Goal: Information Seeking & Learning: Compare options

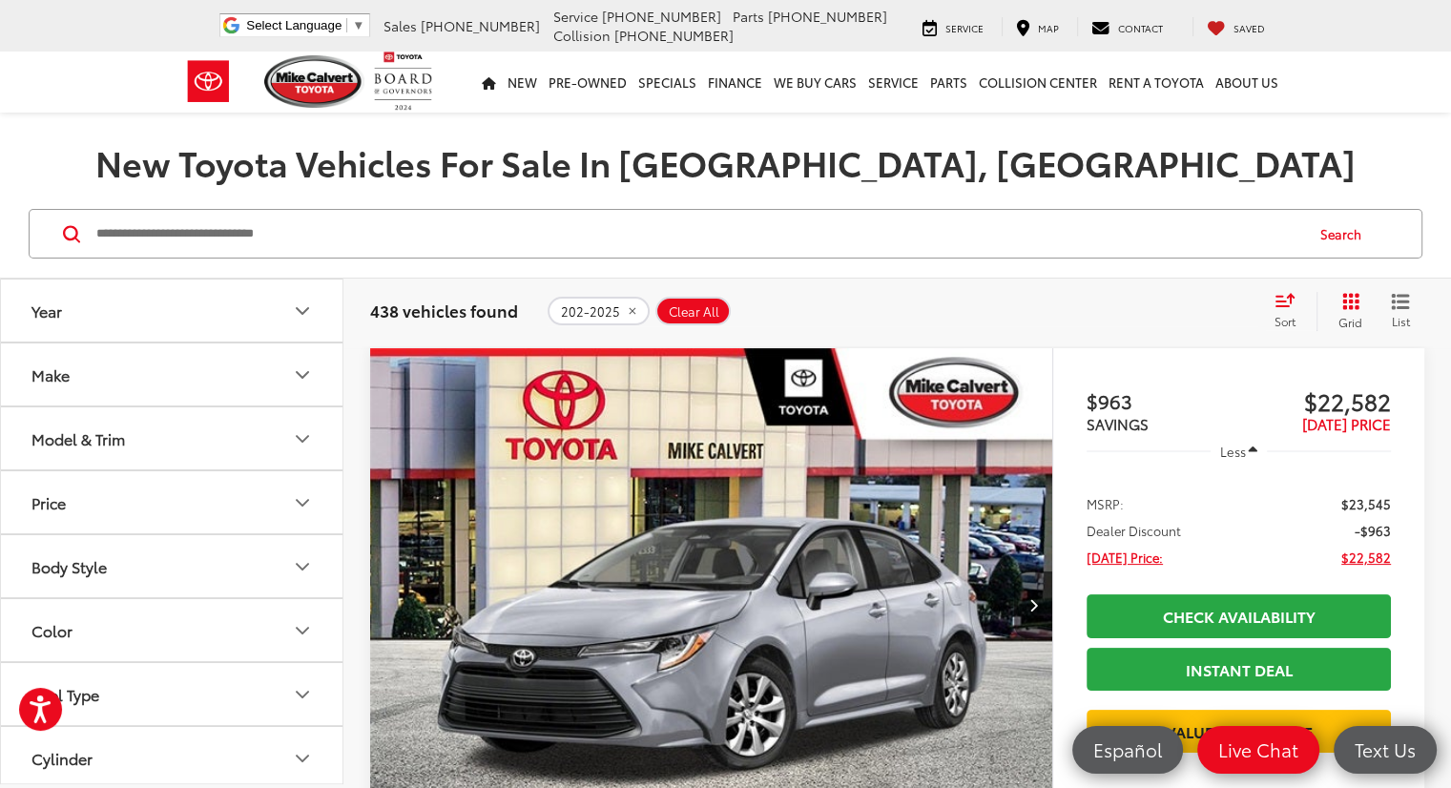
click at [303, 372] on icon "Make" at bounding box center [302, 374] width 23 height 23
click at [284, 566] on button "Model & Trim" at bounding box center [172, 561] width 343 height 62
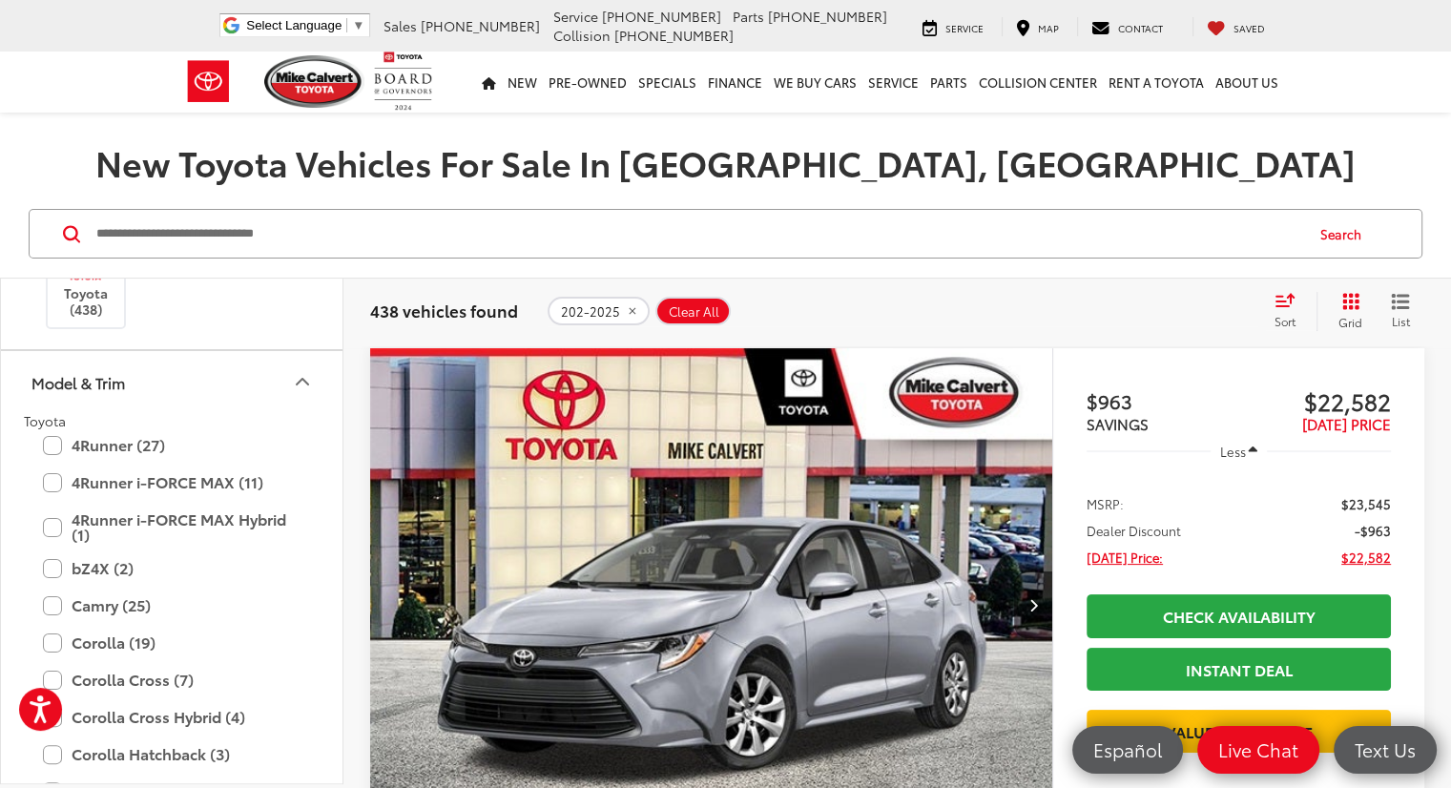
scroll to position [645, 0]
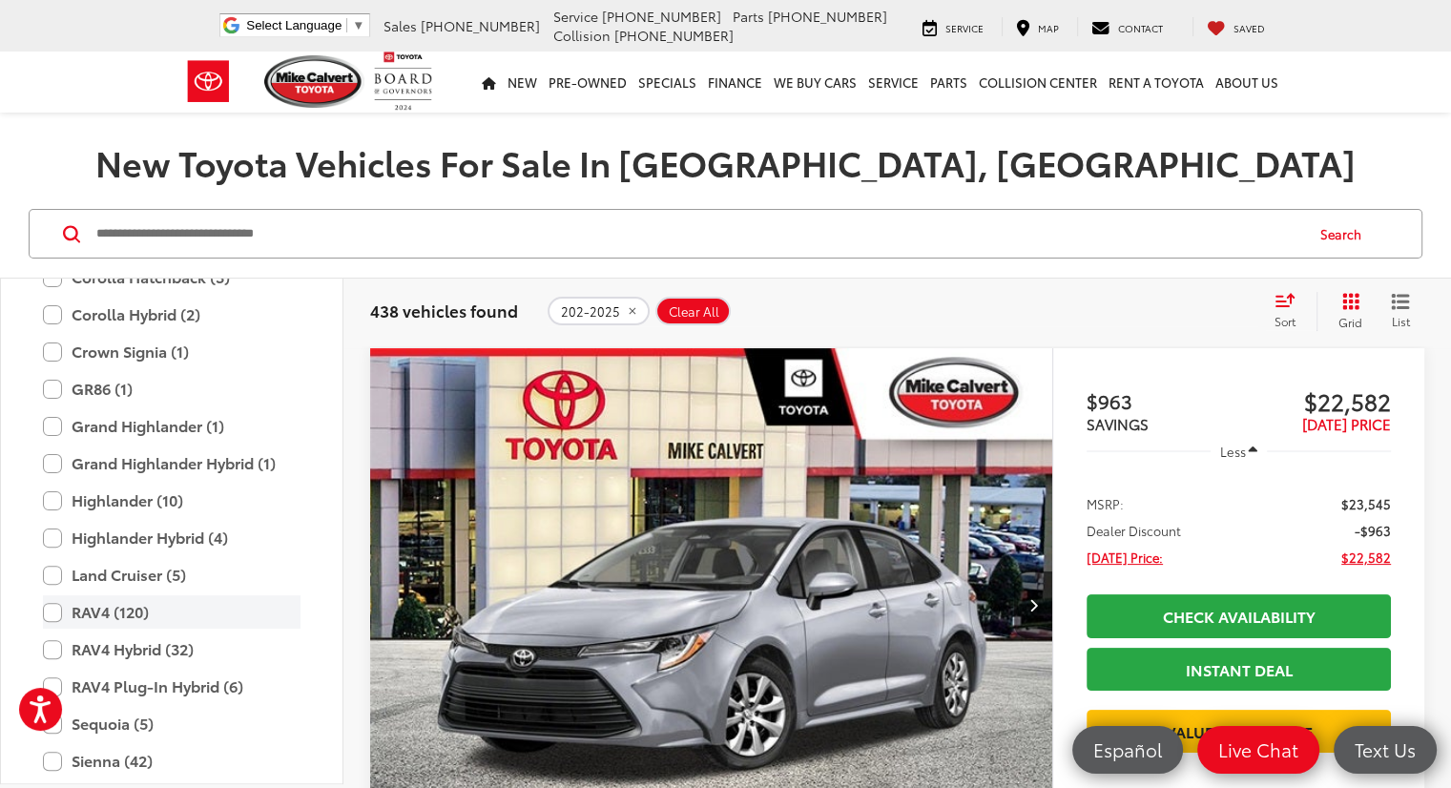
click at [48, 611] on label "RAV4 (120)" at bounding box center [172, 611] width 258 height 33
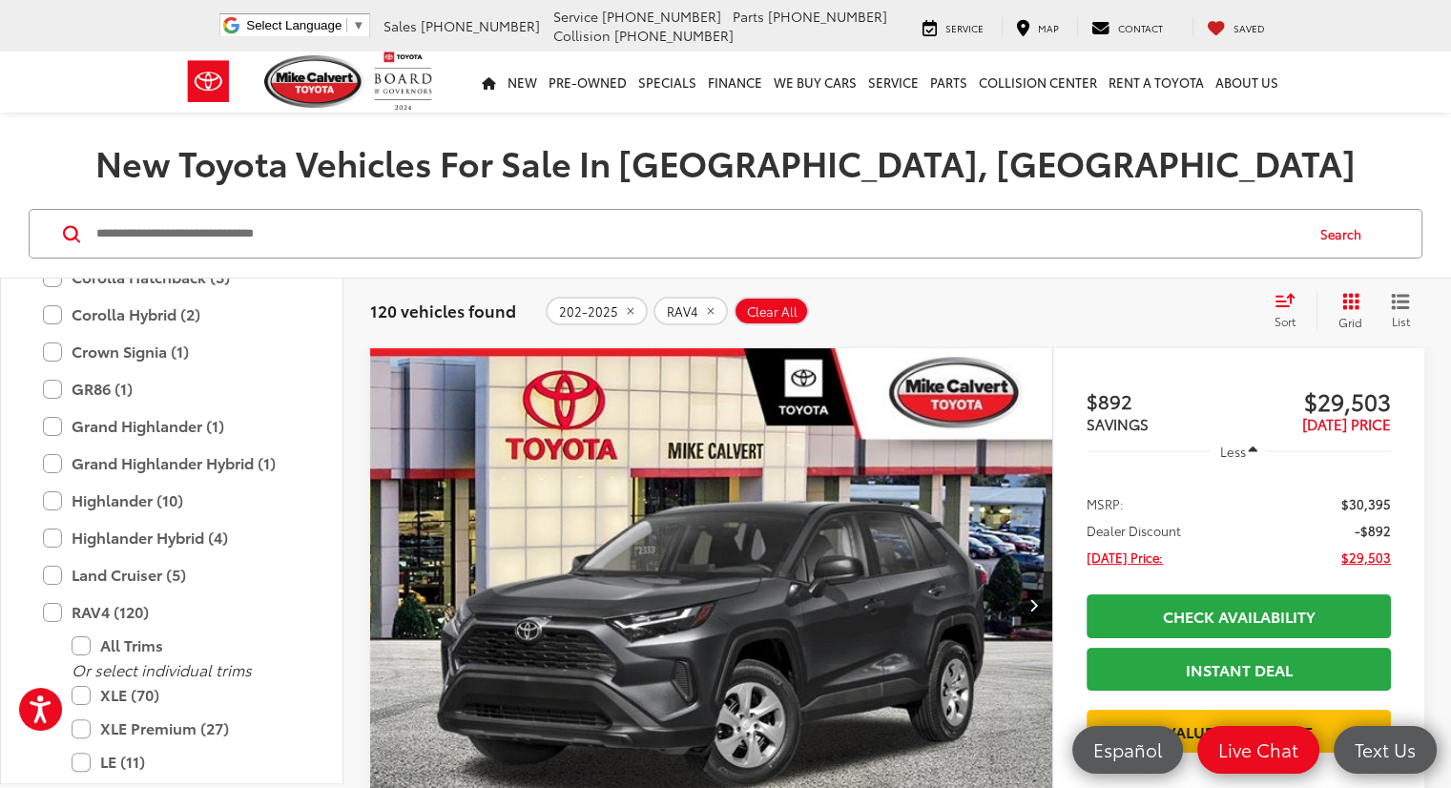
click at [1285, 307] on div "Sort" at bounding box center [1291, 311] width 52 height 38
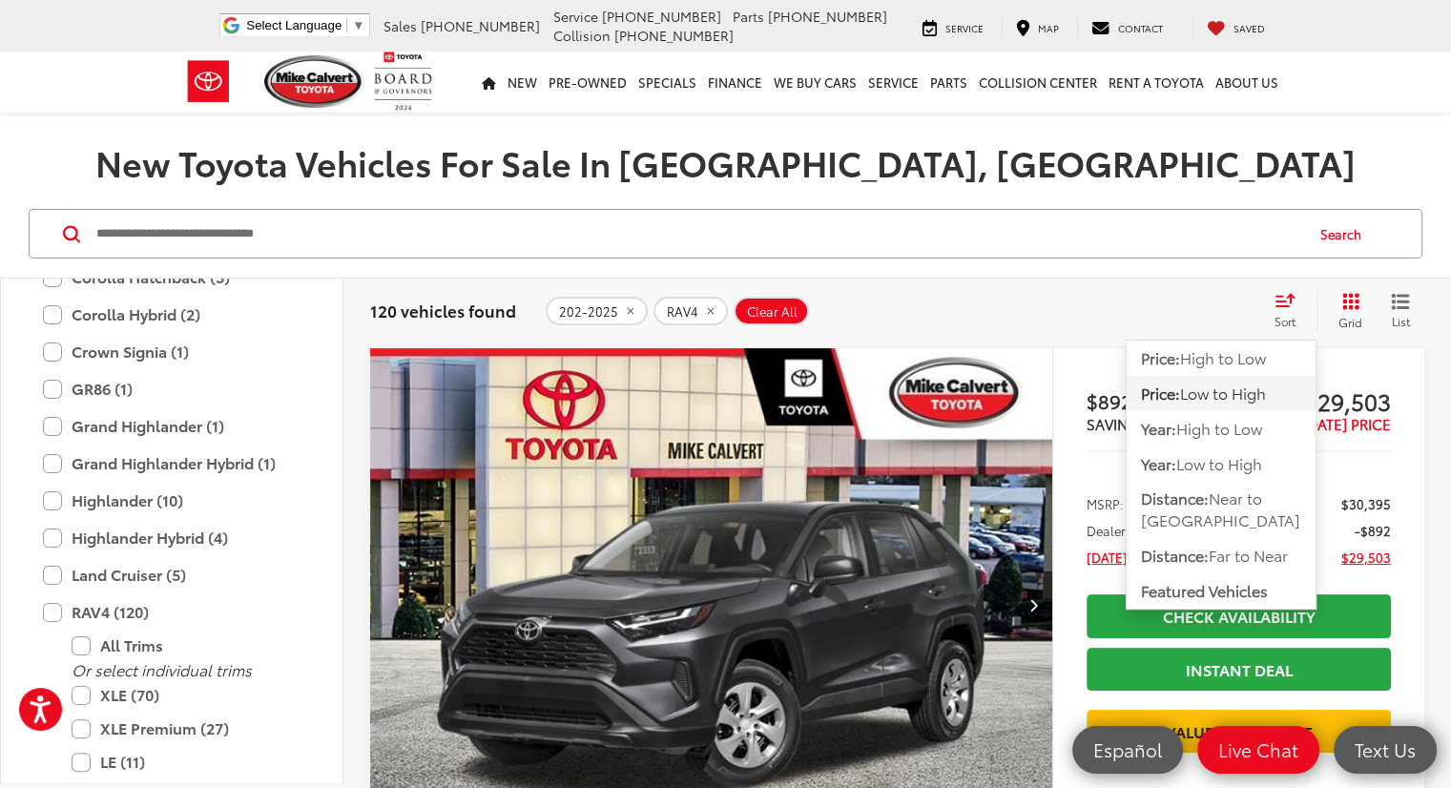
click at [1234, 398] on span "Low to High" at bounding box center [1223, 393] width 86 height 22
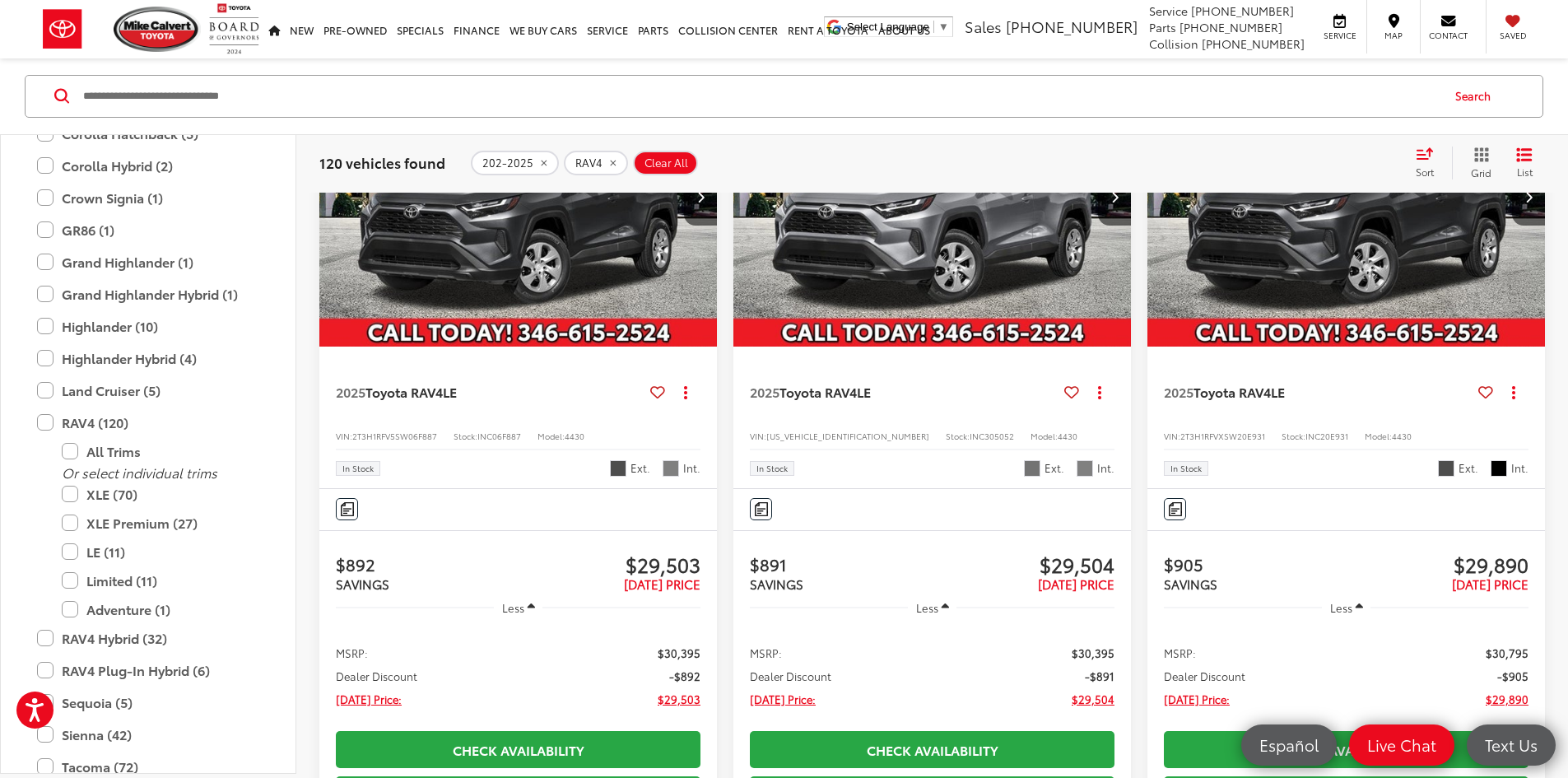
scroll to position [329, 0]
